Goal: Entertainment & Leisure: Consume media (video, audio)

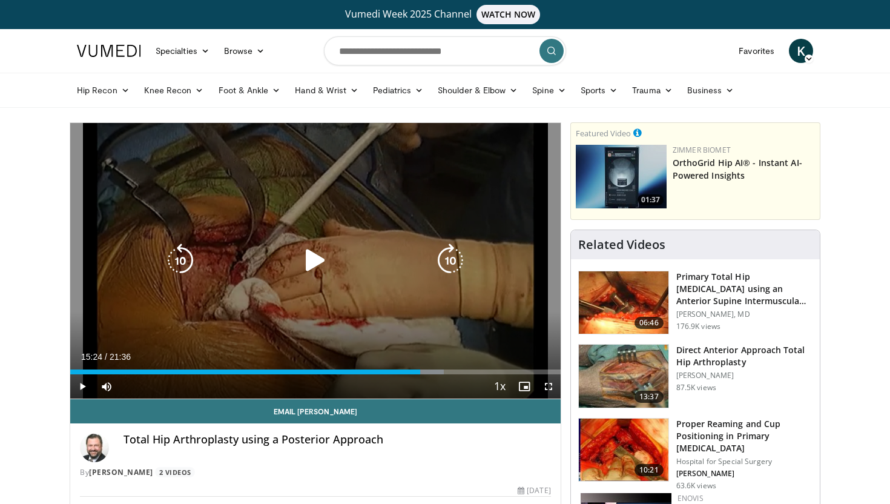
click at [311, 262] on icon "Video Player" at bounding box center [316, 261] width 34 height 34
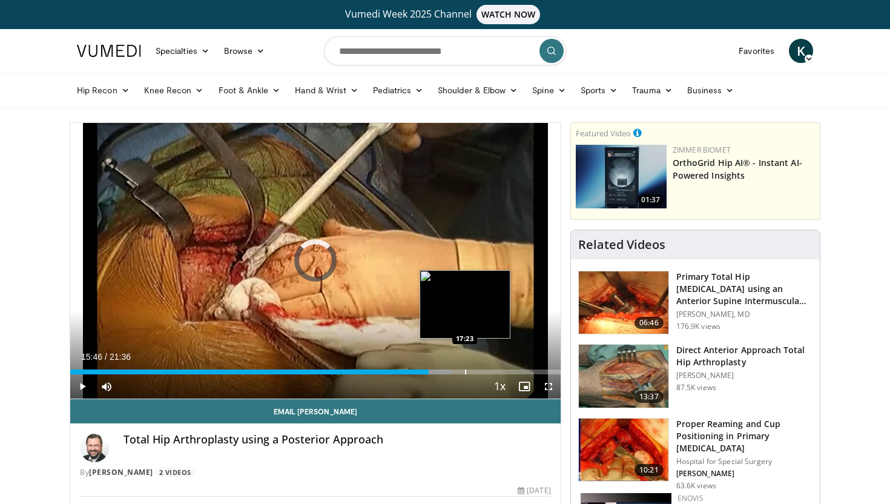
click at [465, 373] on div "Progress Bar" at bounding box center [465, 372] width 1 height 5
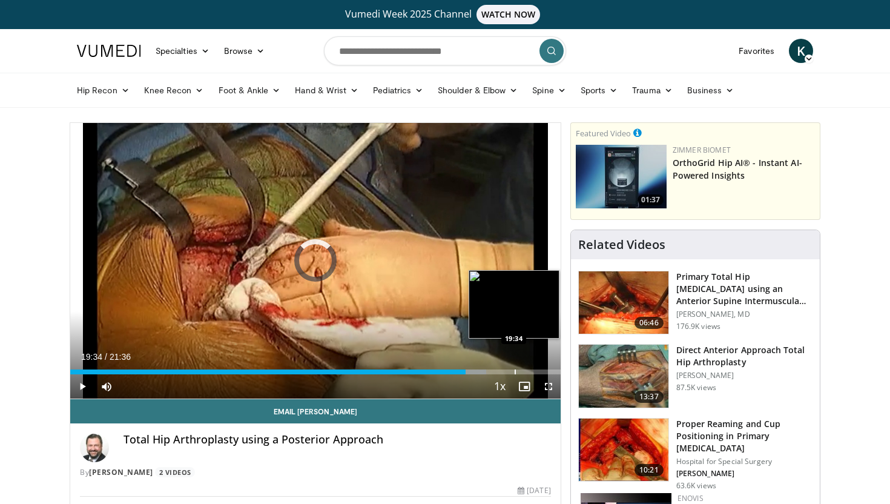
click at [515, 371] on div "Progress Bar" at bounding box center [515, 372] width 1 height 5
click at [537, 370] on div "Progress Bar" at bounding box center [537, 372] width 1 height 5
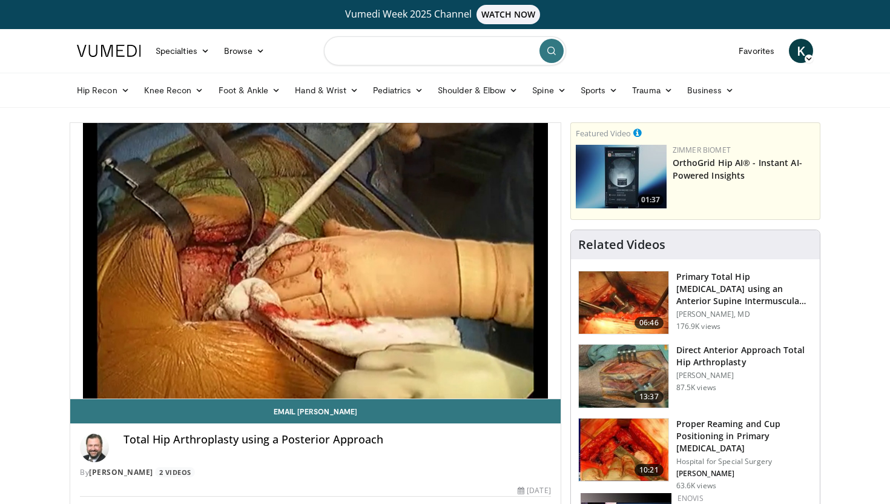
click at [466, 53] on input "Search topics, interventions" at bounding box center [445, 50] width 242 height 29
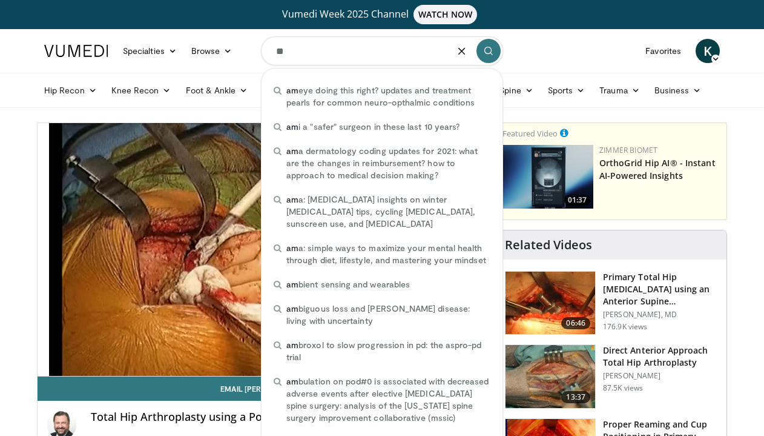
type input "**"
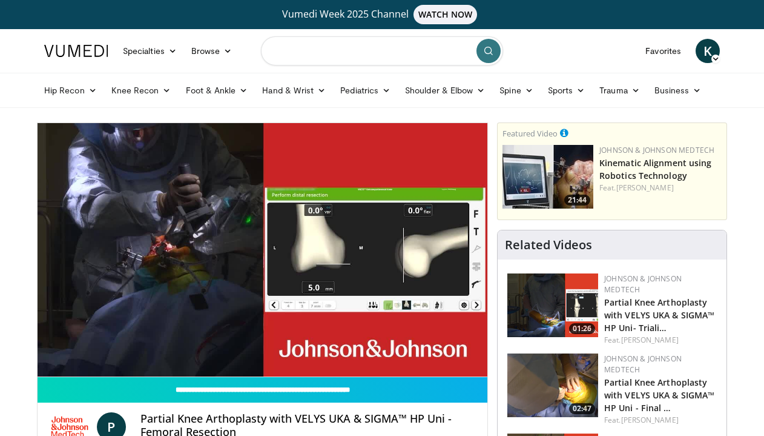
click at [352, 44] on input "Search topics, interventions" at bounding box center [382, 50] width 242 height 29
type input "**********"
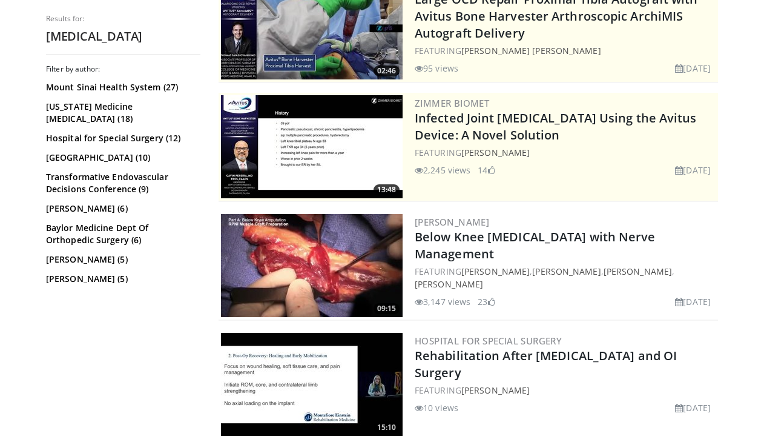
scroll to position [190, 0]
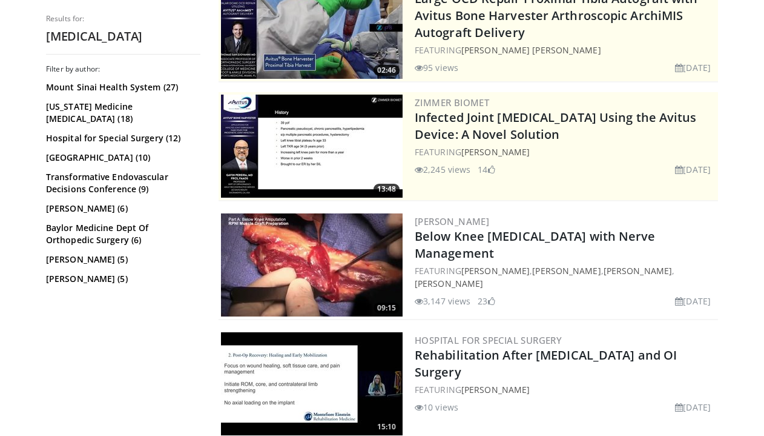
click at [346, 255] on img at bounding box center [312, 264] width 182 height 103
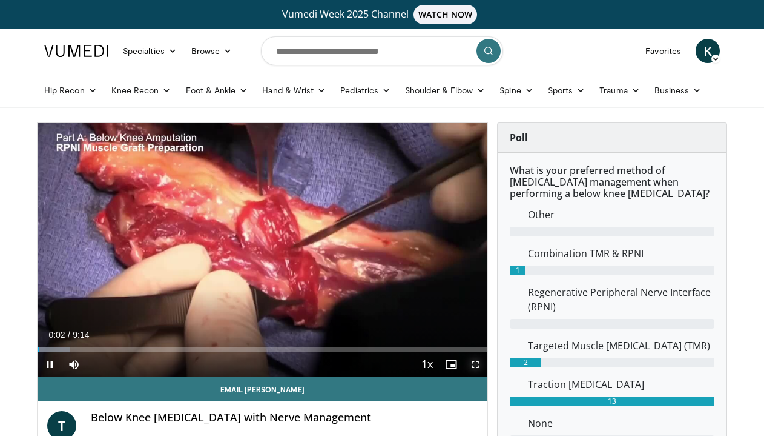
click at [471, 360] on span "Video Player" at bounding box center [475, 364] width 24 height 24
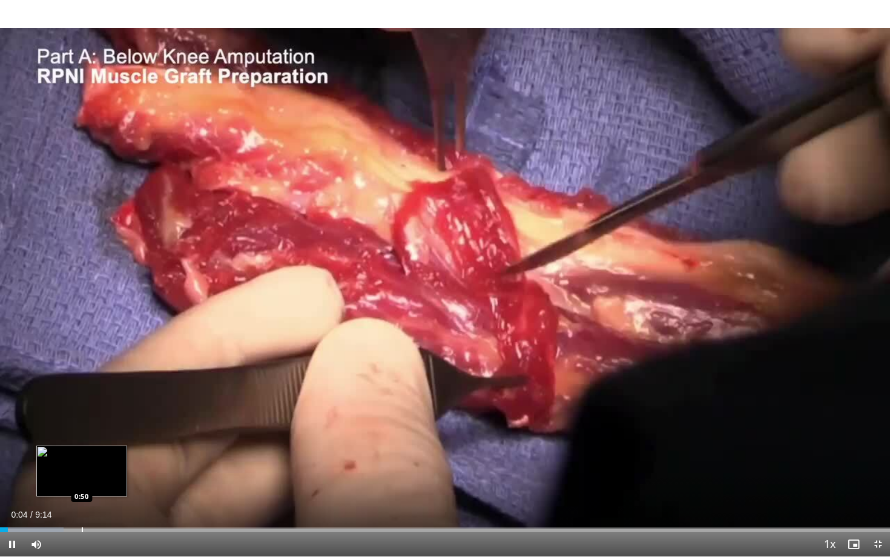
click at [82, 435] on div "Progress Bar" at bounding box center [82, 530] width 1 height 5
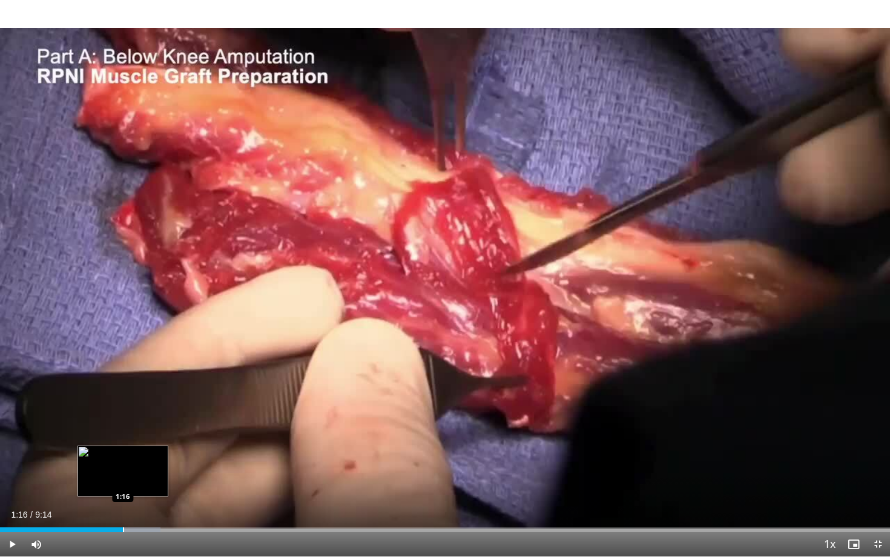
click at [123, 435] on div "Loaded : 18.03% 0:51 1:16" at bounding box center [445, 527] width 890 height 12
click at [159, 435] on div "Progress Bar" at bounding box center [159, 530] width 1 height 5
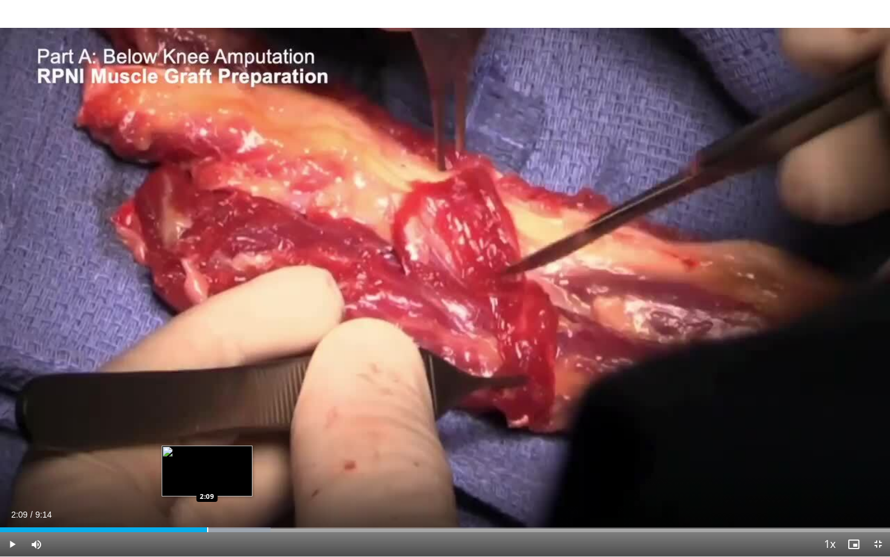
click at [207, 435] on div "Loaded : 30.40% 2:09 2:09" at bounding box center [445, 527] width 890 height 12
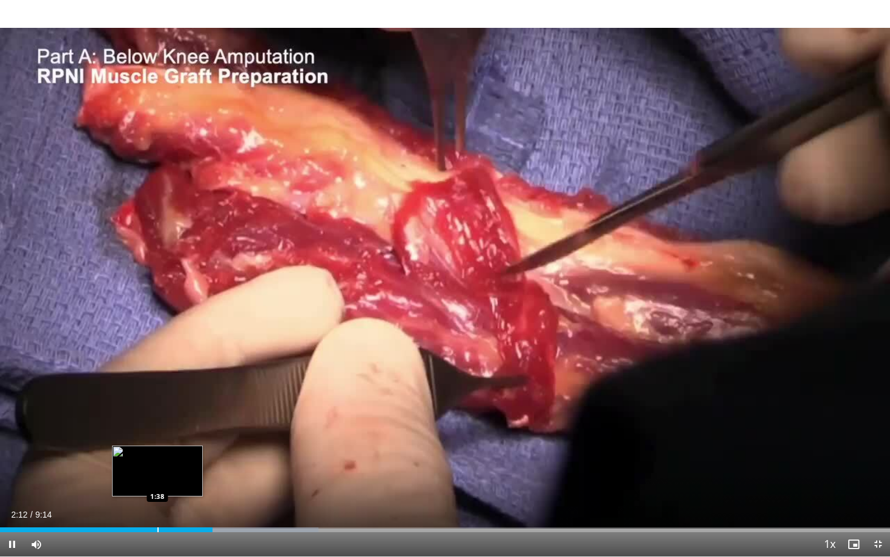
click at [157, 435] on div "Progress Bar" at bounding box center [157, 530] width 1 height 5
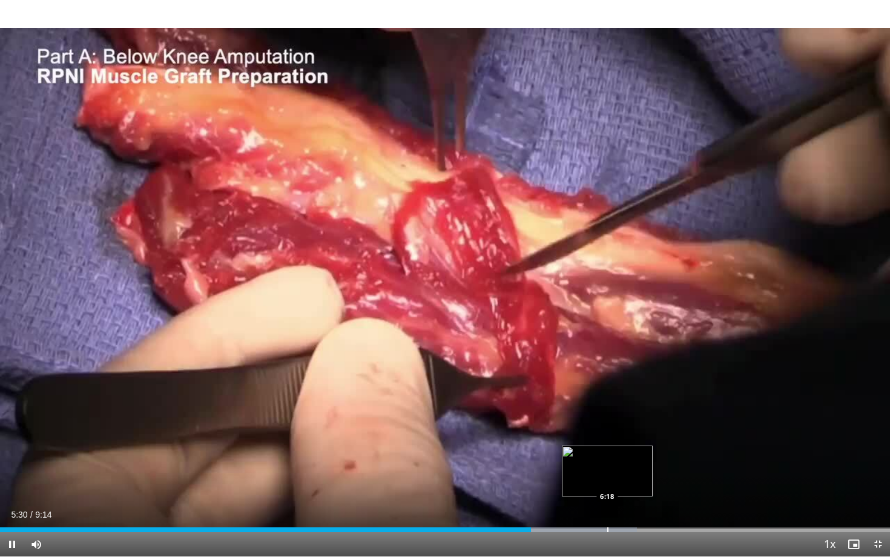
click at [608, 435] on div "Progress Bar" at bounding box center [608, 530] width 1 height 5
click at [649, 435] on div "Progress Bar" at bounding box center [649, 530] width 1 height 5
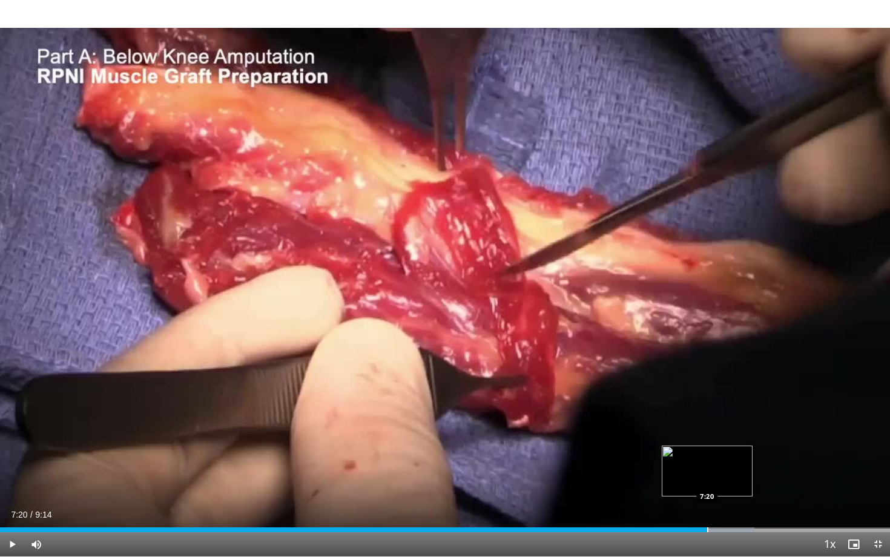
click at [708, 435] on div "Progress Bar" at bounding box center [708, 530] width 1 height 5
click at [764, 435] on div "Progress Bar" at bounding box center [766, 530] width 1 height 5
click at [764, 435] on div "Progress Bar" at bounding box center [795, 530] width 1 height 5
click at [764, 435] on div "Progress Bar" at bounding box center [835, 530] width 1 height 5
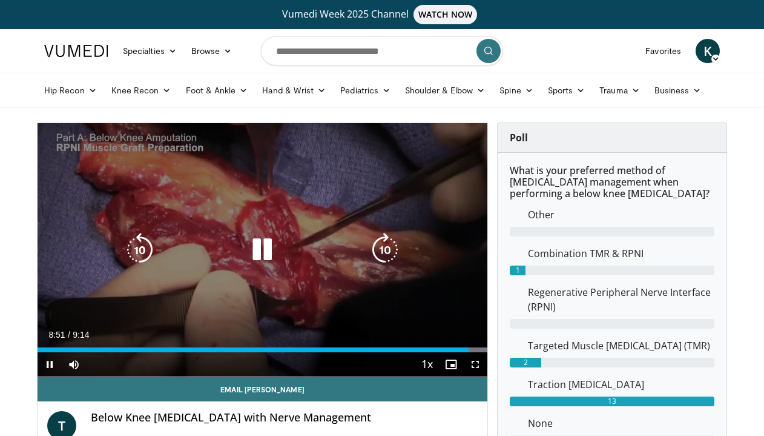
click at [259, 248] on icon "Video Player" at bounding box center [262, 250] width 34 height 34
